Goal: Information Seeking & Learning: Learn about a topic

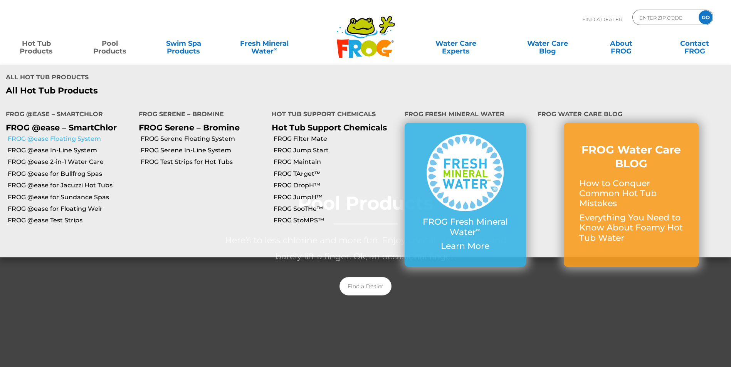
click at [54, 135] on link "FROG @ease Floating System" at bounding box center [70, 139] width 125 height 8
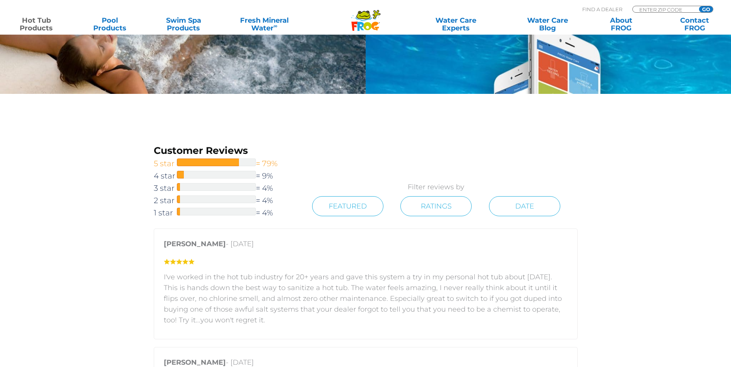
scroll to position [1156, 0]
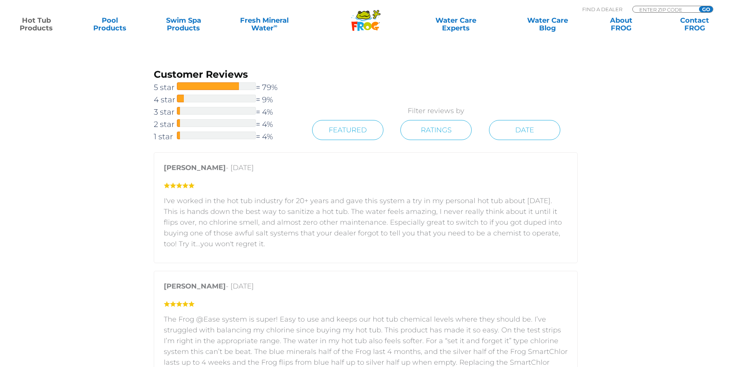
click at [166, 132] on span "1 star" at bounding box center [165, 137] width 23 height 12
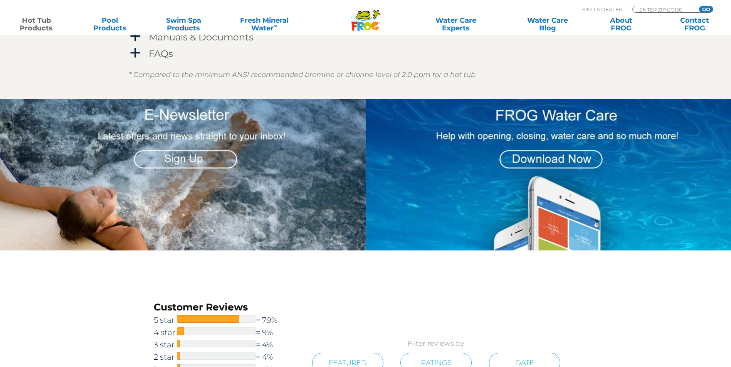
scroll to position [1031, 0]
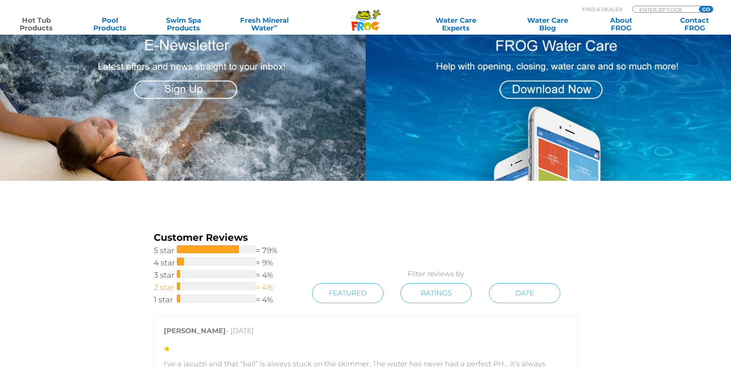
click at [166, 290] on span "2 star" at bounding box center [165, 288] width 23 height 12
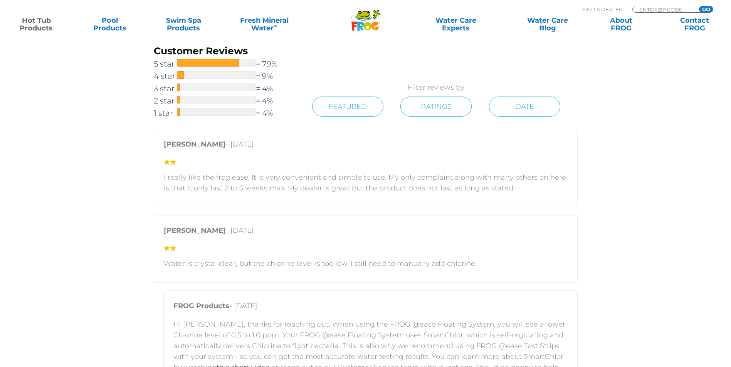
scroll to position [1185, 0]
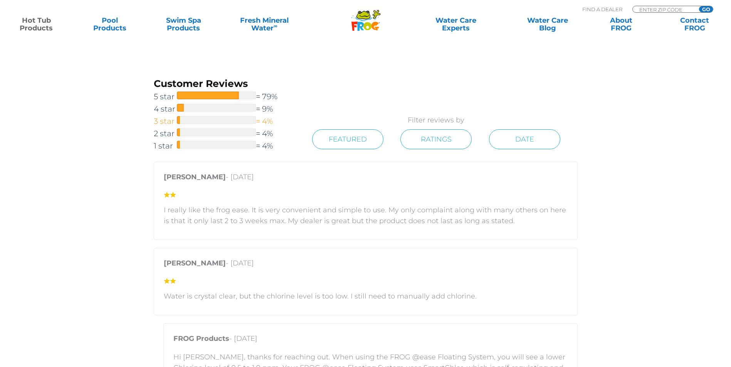
click at [161, 119] on span "3 star" at bounding box center [165, 121] width 23 height 12
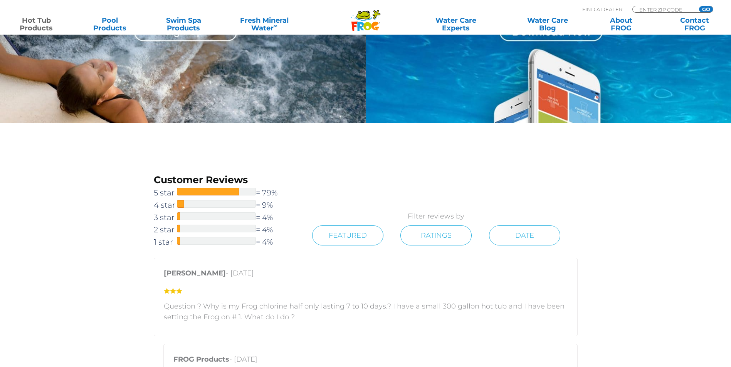
scroll to position [992, 0]
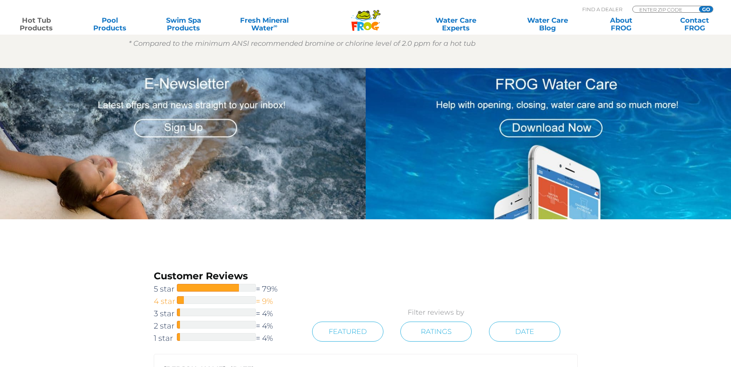
click at [169, 305] on span "4 star" at bounding box center [165, 301] width 23 height 12
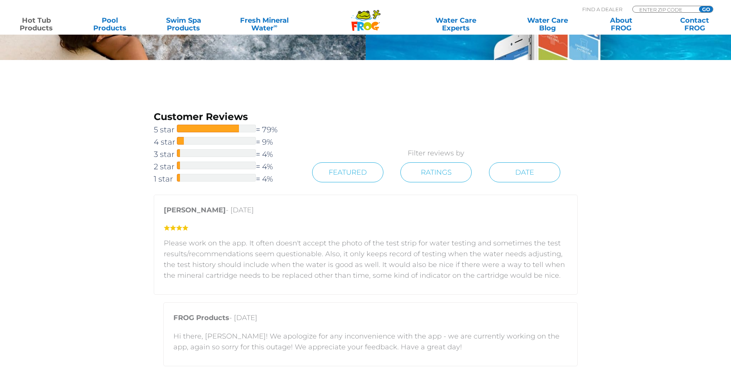
scroll to position [1069, 0]
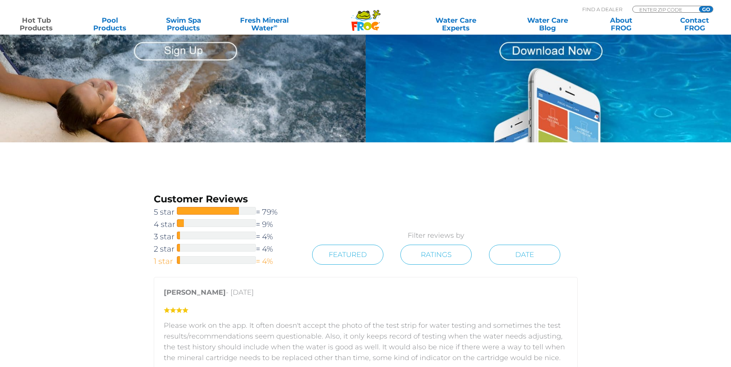
click at [170, 258] on span "1 star" at bounding box center [165, 261] width 23 height 12
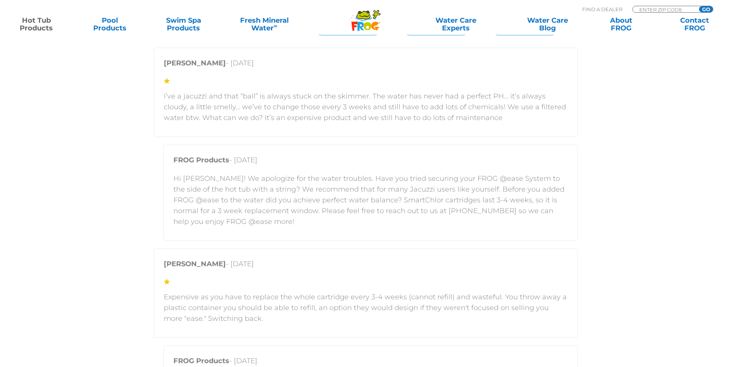
scroll to position [1031, 0]
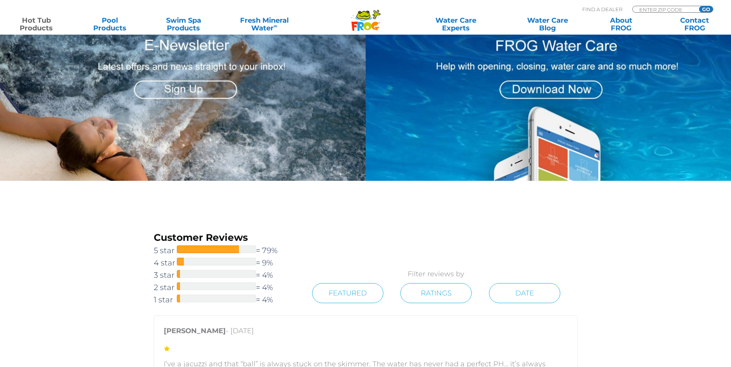
click at [164, 288] on span "2 star" at bounding box center [165, 288] width 23 height 12
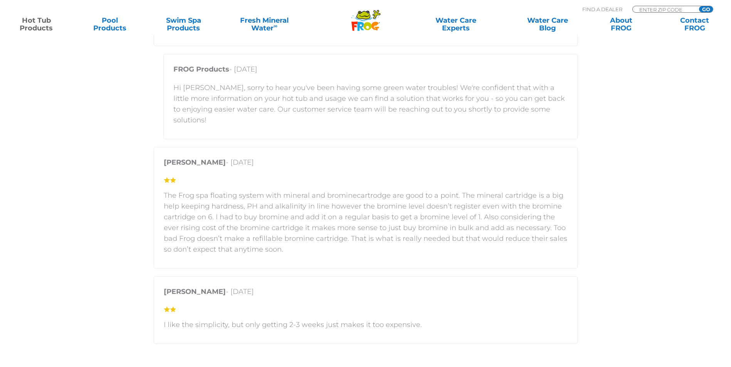
scroll to position [1647, 0]
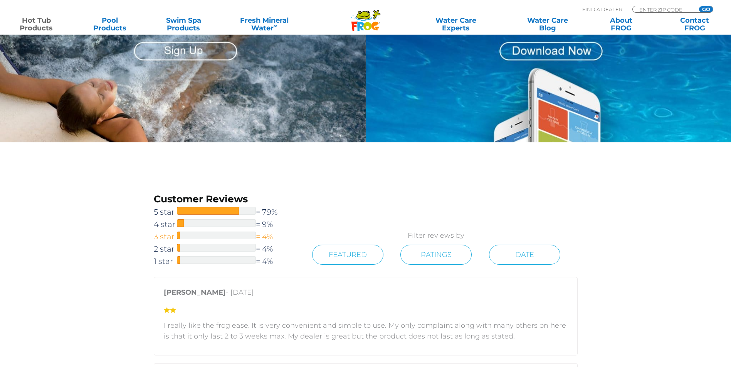
click at [163, 236] on span "3 star" at bounding box center [165, 237] width 23 height 12
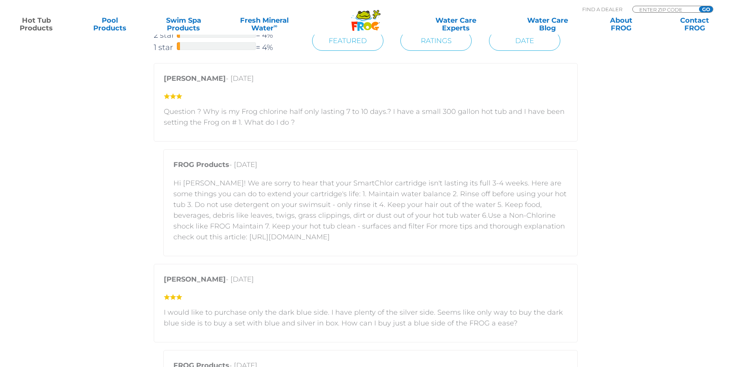
scroll to position [1300, 0]
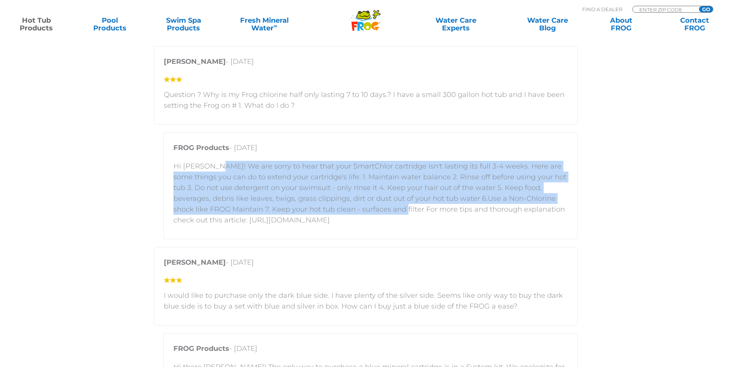
drag, startPoint x: 212, startPoint y: 165, endPoint x: 329, endPoint y: 212, distance: 126.3
click at [329, 212] on p "Hi Patrick! We are sorry to hear that your SmartChlor cartridge isn't lasting i…" at bounding box center [370, 193] width 394 height 65
copy p "We are sorry to hear that your SmartChlor cartridge isn't lasting its full 3-4 …"
click at [424, 198] on p "Hi Patrick! We are sorry to hear that your SmartChlor cartridge isn't lasting i…" at bounding box center [370, 193] width 394 height 65
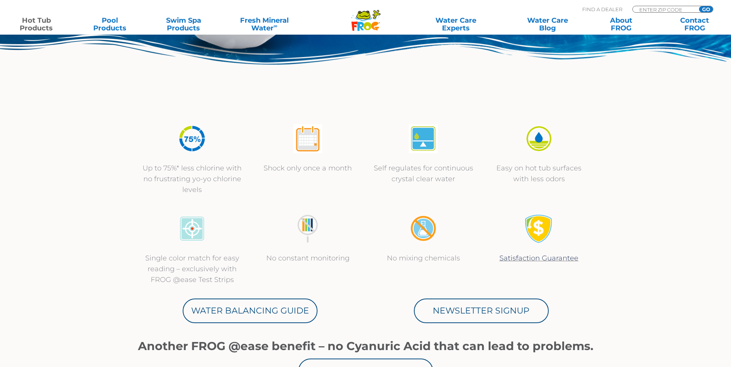
scroll to position [116, 0]
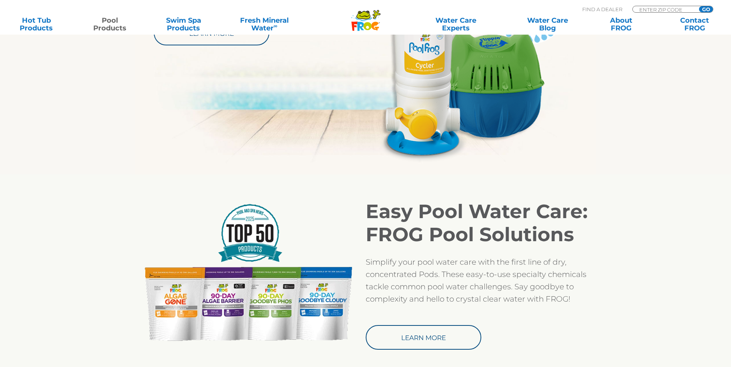
scroll to position [616, 0]
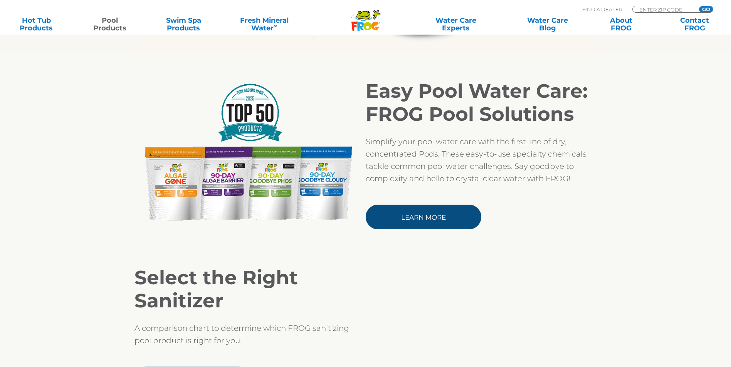
click at [416, 216] on link "Learn More" at bounding box center [424, 217] width 116 height 25
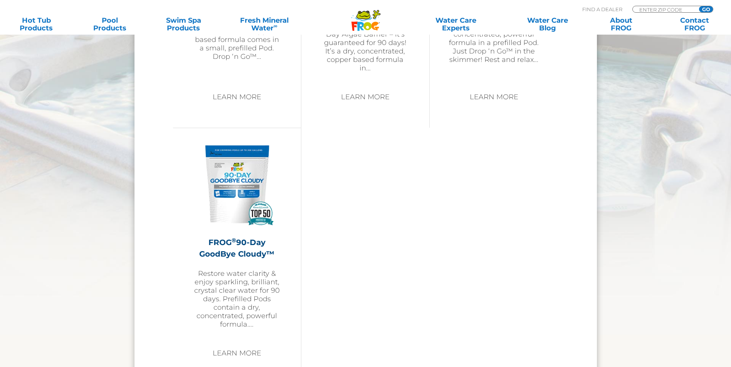
scroll to position [1016, 0]
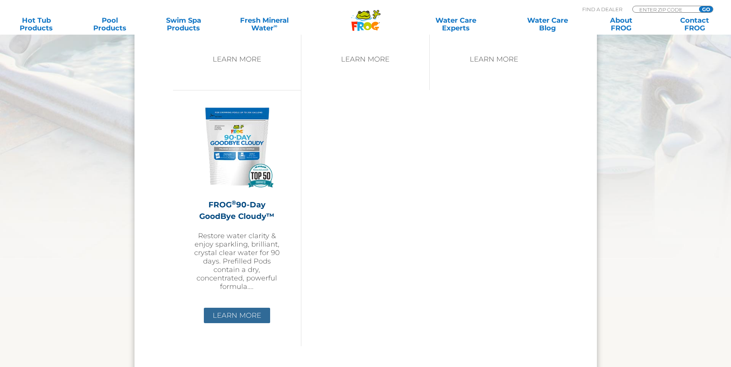
click at [239, 314] on link "Learn More" at bounding box center [237, 315] width 66 height 15
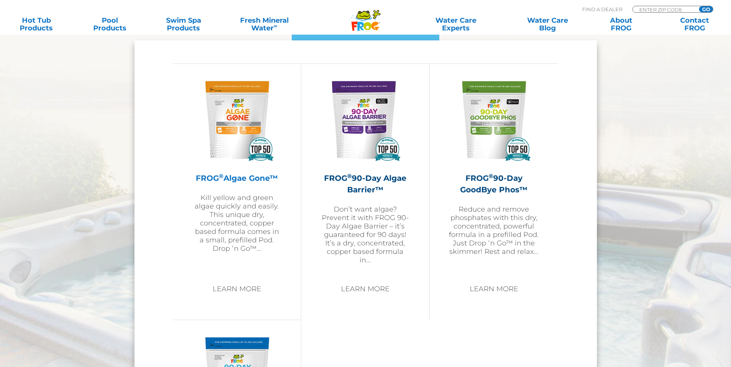
scroll to position [785, 0]
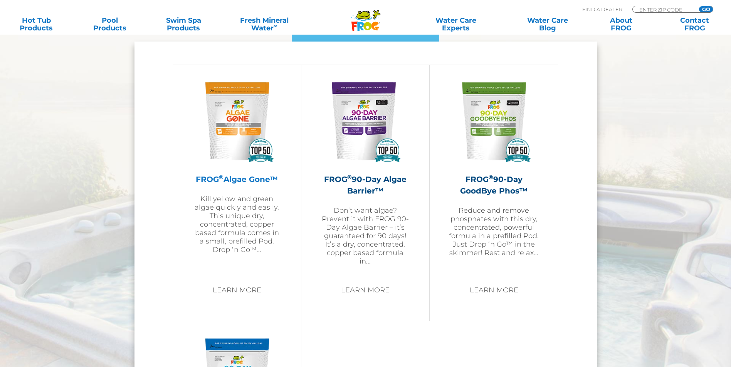
click at [232, 144] on img at bounding box center [236, 121] width 89 height 89
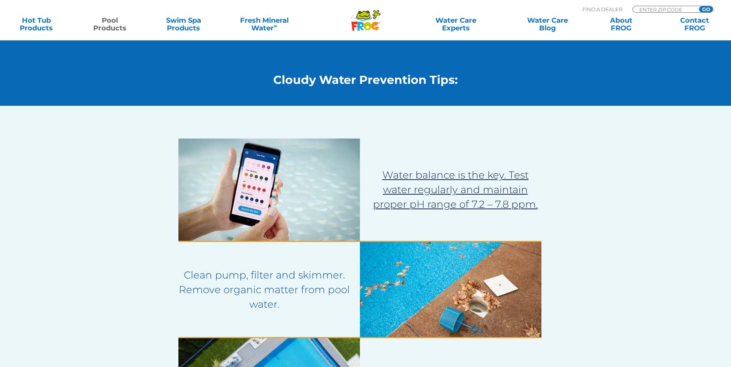
scroll to position [847, 0]
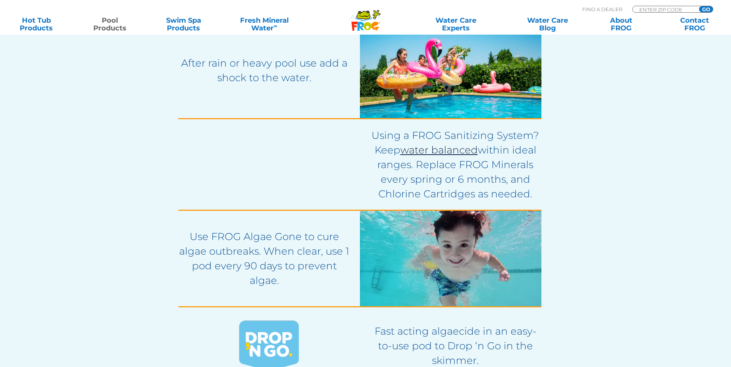
scroll to position [1425, 0]
